Goal: Transaction & Acquisition: Subscribe to service/newsletter

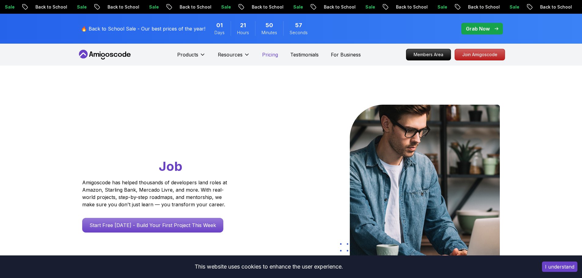
click at [270, 57] on p "Pricing" at bounding box center [270, 54] width 16 height 7
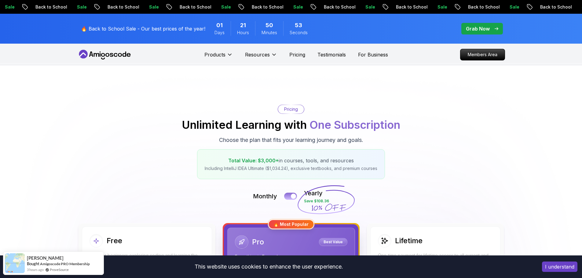
click at [287, 196] on button at bounding box center [290, 196] width 13 height 7
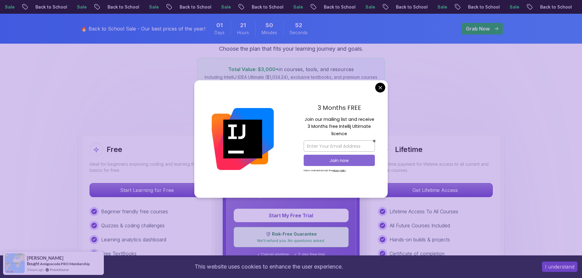
scroll to position [92, 0]
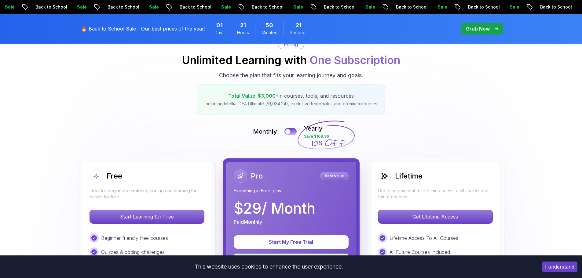
scroll to position [0, 0]
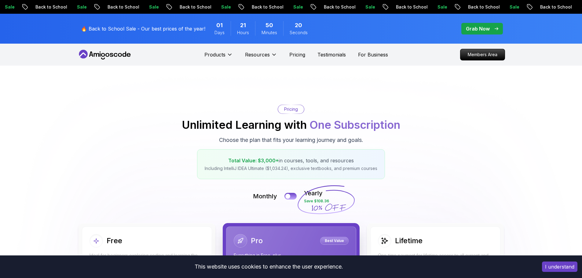
click at [482, 28] on p "Grab Now" at bounding box center [478, 28] width 24 height 7
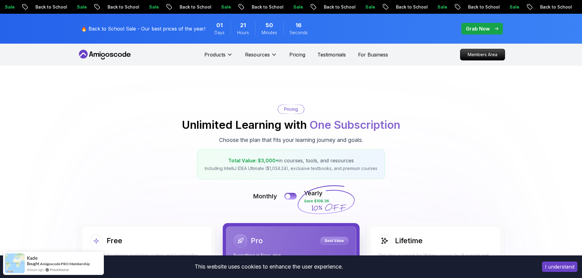
click at [482, 28] on p "Grab Now" at bounding box center [478, 28] width 24 height 7
click at [473, 55] on p "Members Area" at bounding box center [482, 55] width 42 height 10
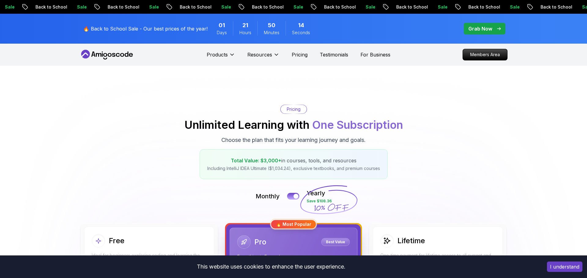
click at [112, 55] on icon at bounding box center [113, 55] width 3 height 4
click at [88, 56] on icon at bounding box center [104, 55] width 55 height 10
